Goal: Check status: Check status

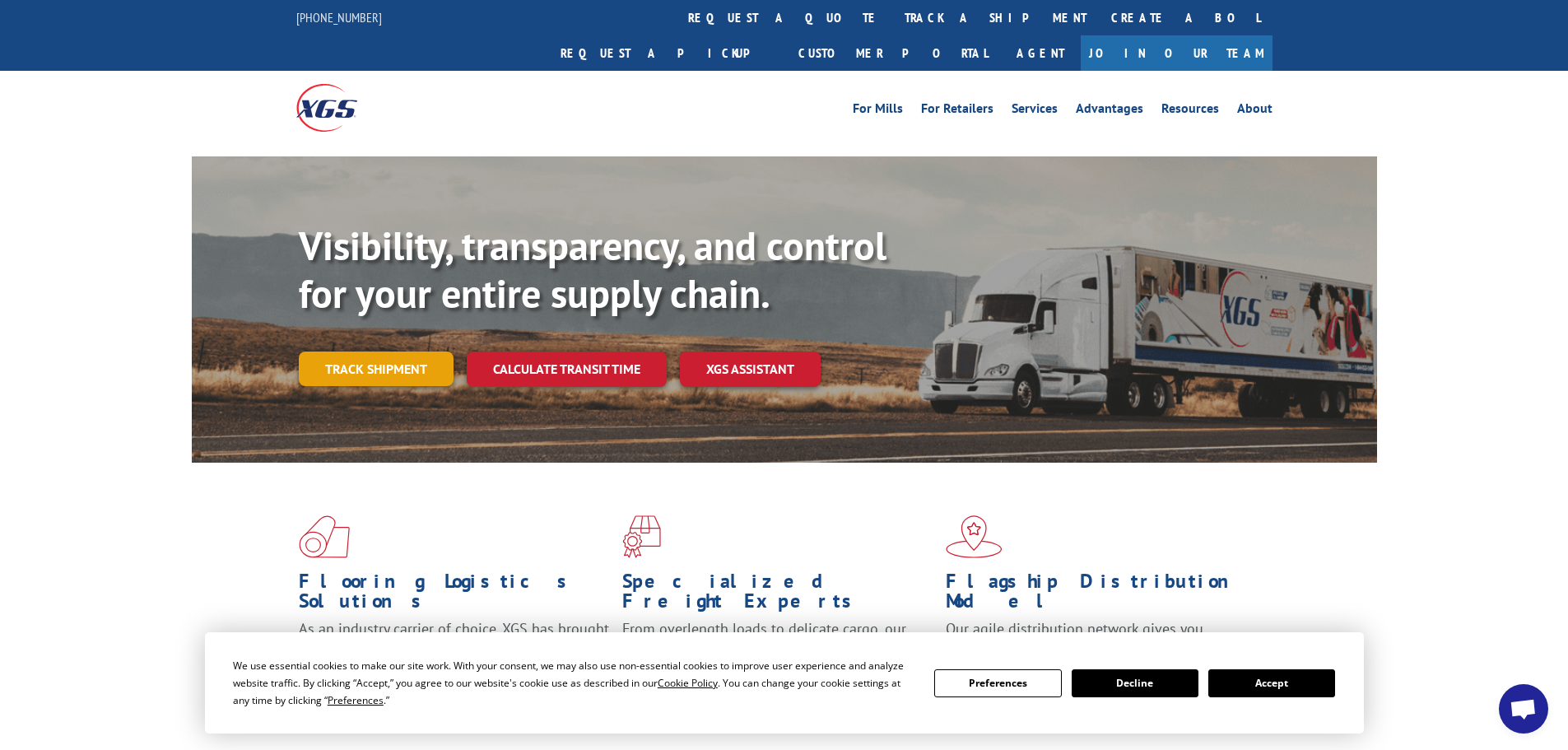
click at [409, 351] on link "Track shipment" at bounding box center [375, 368] width 155 height 34
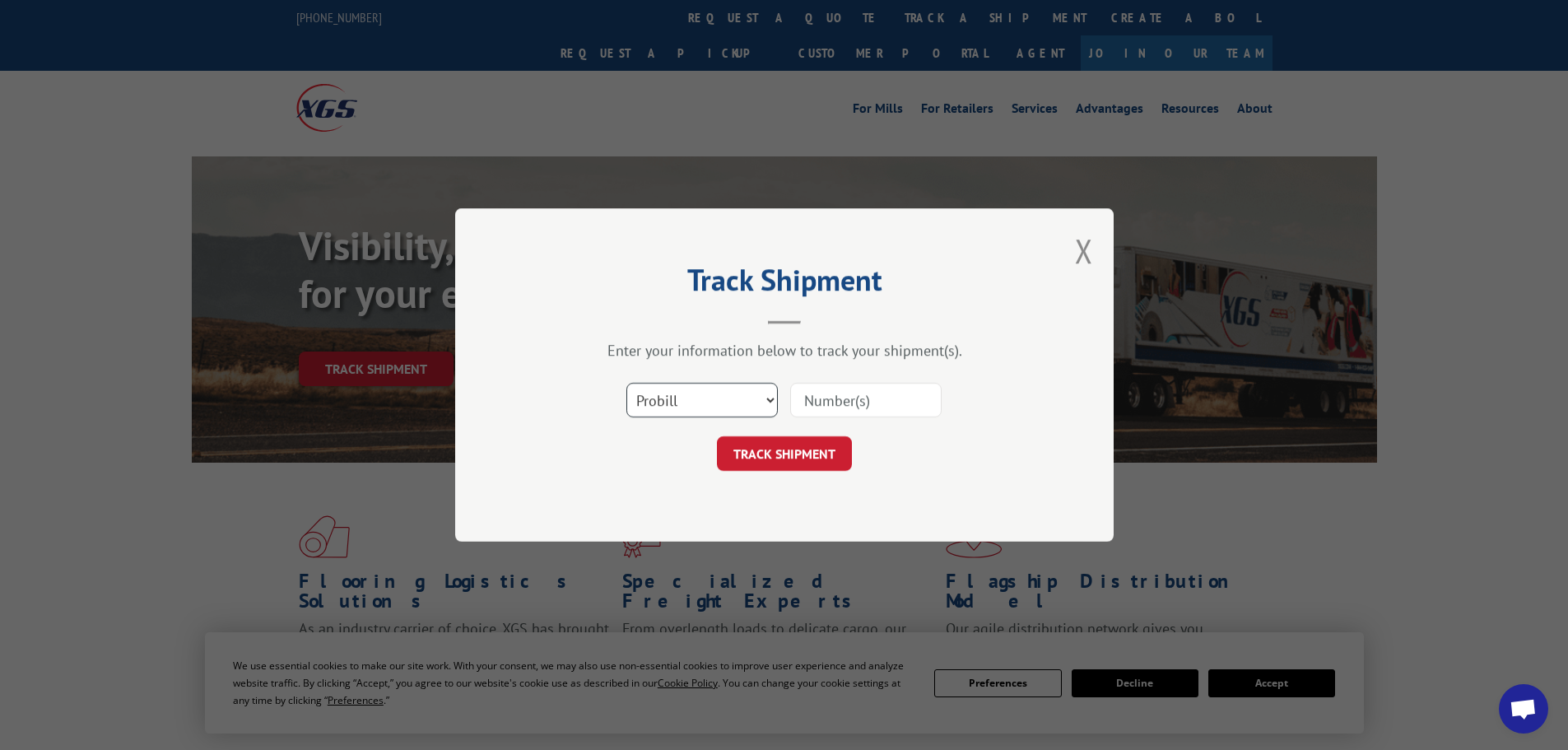
click at [710, 402] on select "Select category... Probill BOL PO" at bounding box center [701, 400] width 152 height 34
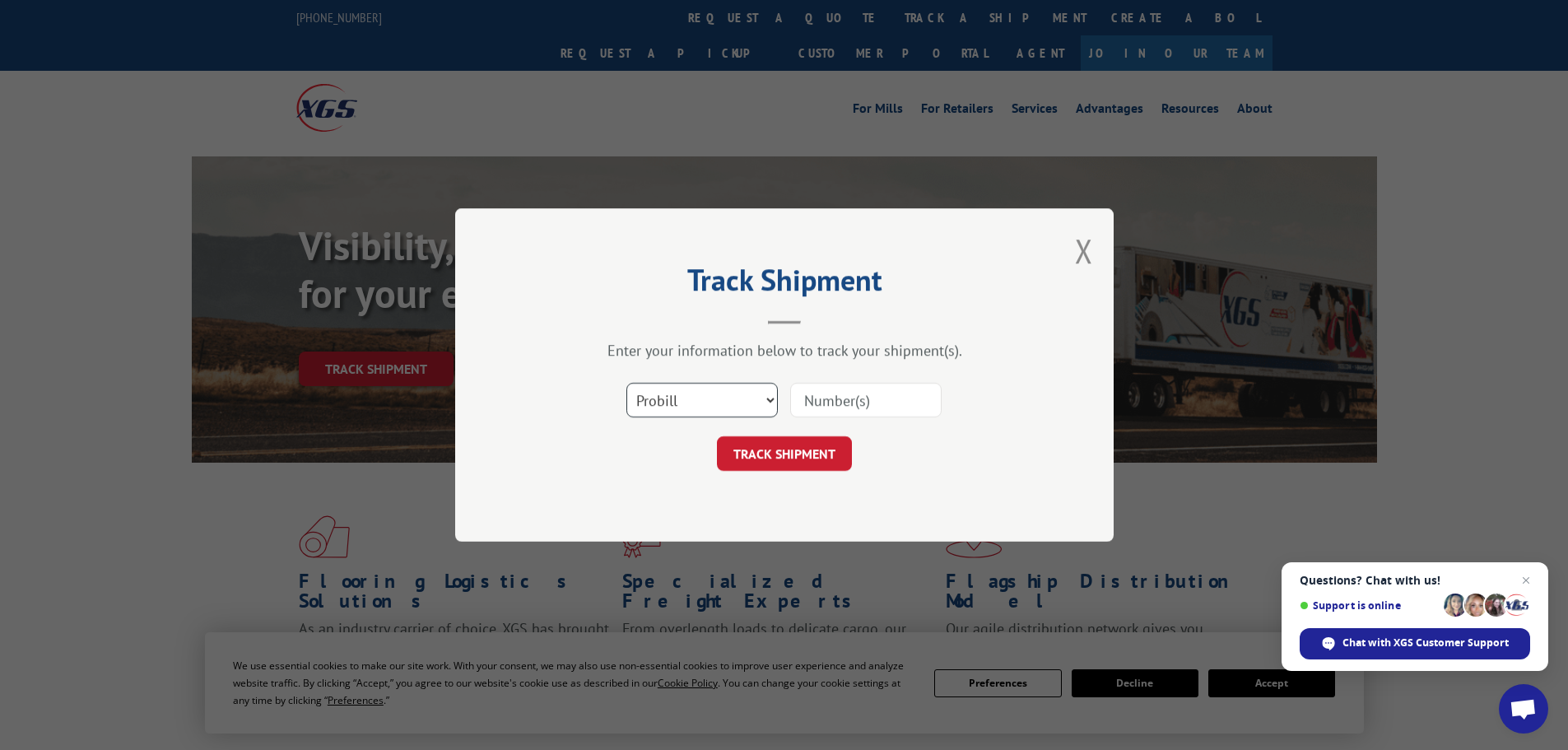
select select "bol"
click at [626, 383] on select "Select category... Probill BOL PO" at bounding box center [701, 400] width 152 height 34
click at [832, 399] on input at bounding box center [866, 400] width 152 height 34
paste input "477427"
type input "477427"
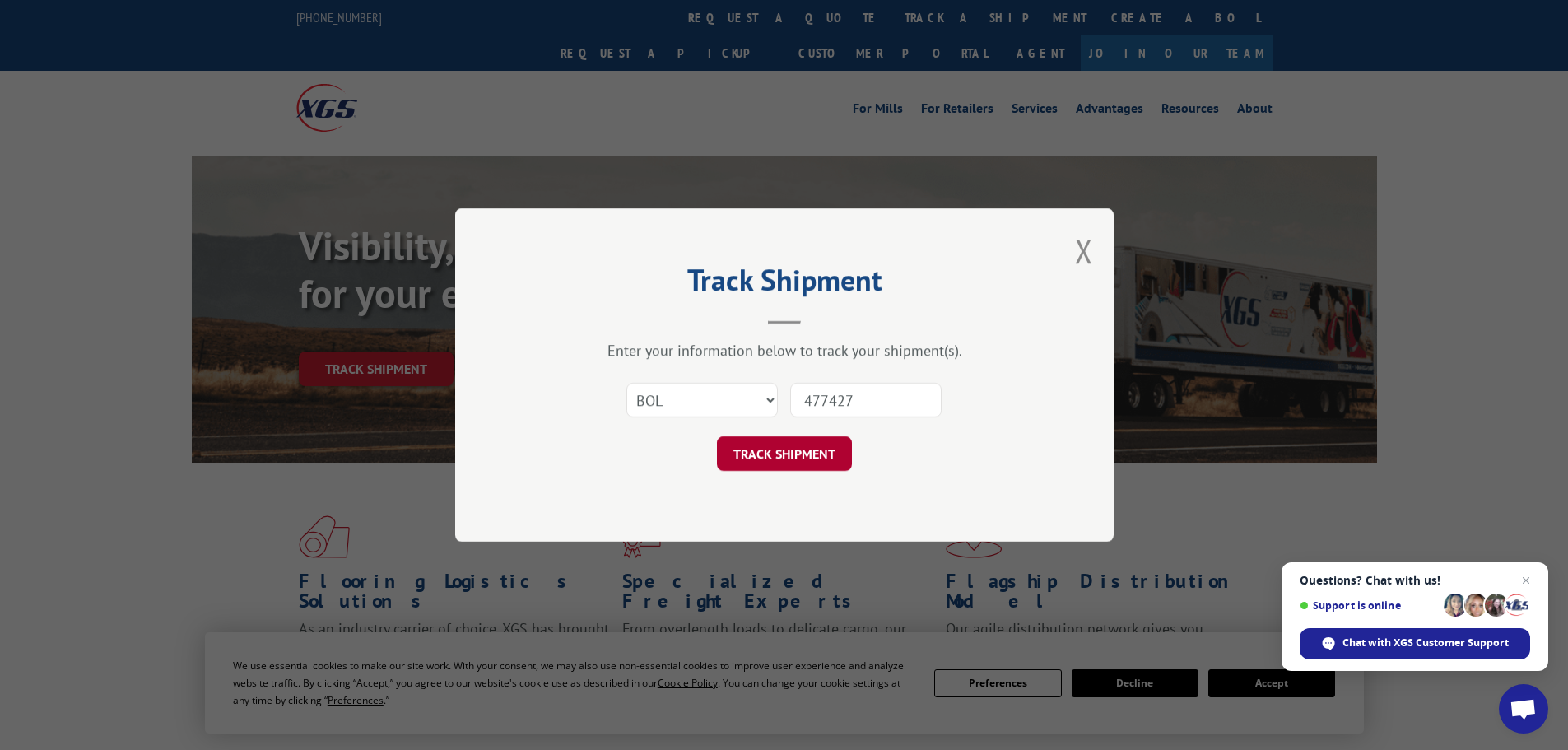
click at [768, 455] on button "TRACK SHIPMENT" at bounding box center [784, 453] width 135 height 34
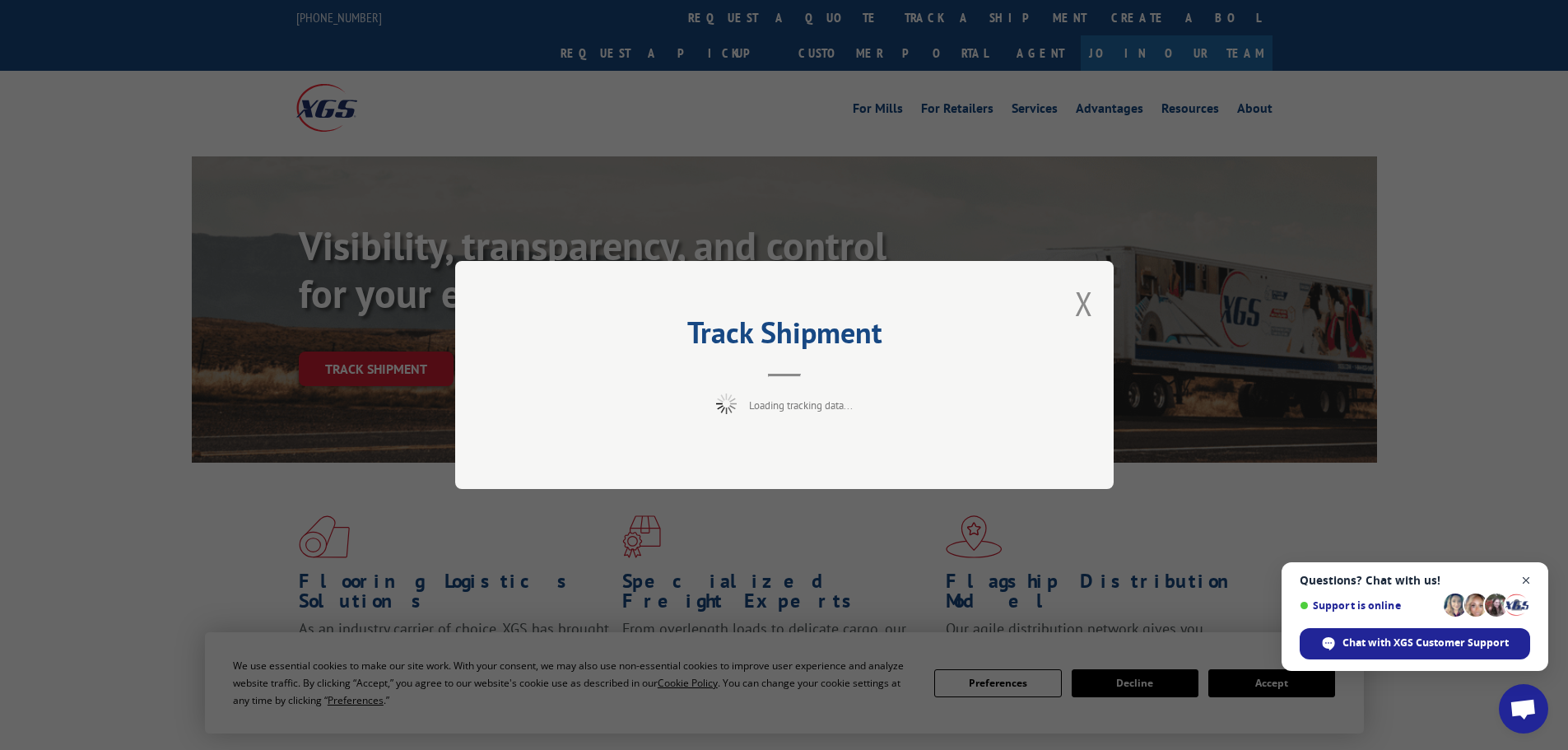
click at [1527, 576] on span "Close chat" at bounding box center [1526, 581] width 21 height 21
